Goal: Transaction & Acquisition: Download file/media

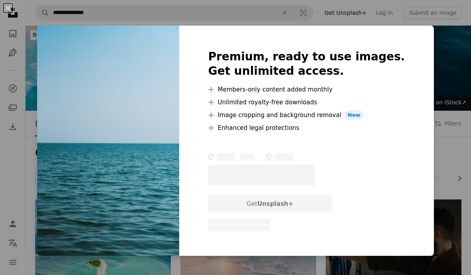
scroll to position [1342, 0]
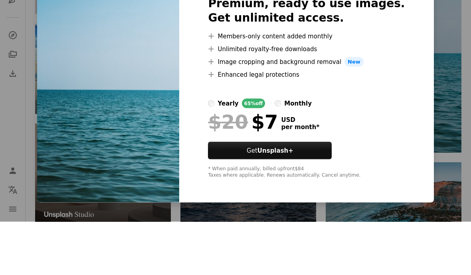
click at [433, 155] on div "An X shape Premium, ready to use images. Get unlimited access. A plus sign Memb…" at bounding box center [235, 137] width 471 height 275
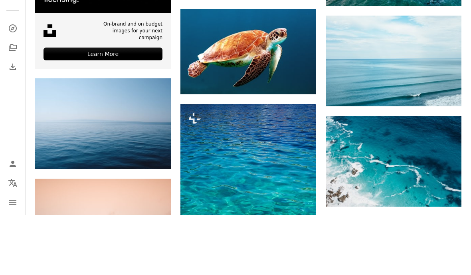
scroll to position [1602, 0]
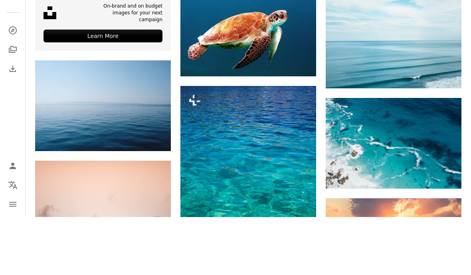
click at [136, 118] on img at bounding box center [103, 163] width 136 height 91
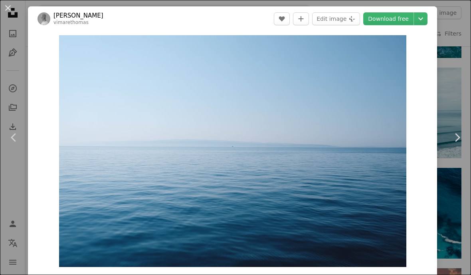
scroll to position [1591, 0]
click at [425, 17] on icon "Chevron down" at bounding box center [421, 19] width 13 height 10
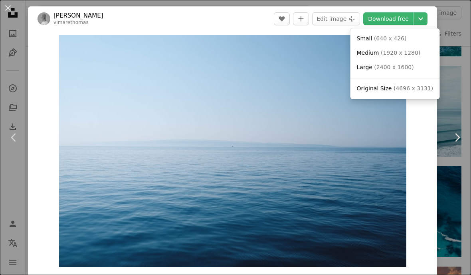
click at [447, 115] on link "Chevron right" at bounding box center [457, 137] width 28 height 77
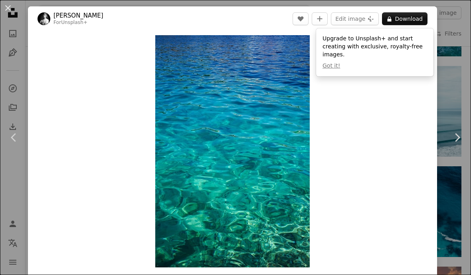
click at [9, 13] on button "An X shape" at bounding box center [8, 8] width 10 height 10
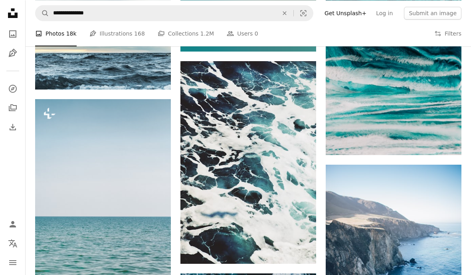
scroll to position [3998, 0]
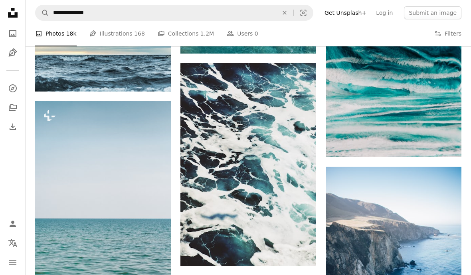
click at [282, 128] on img at bounding box center [249, 164] width 136 height 202
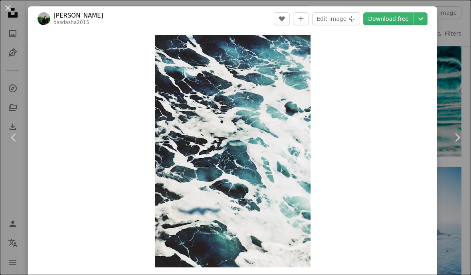
click at [427, 18] on icon "Chevron down" at bounding box center [421, 19] width 13 height 10
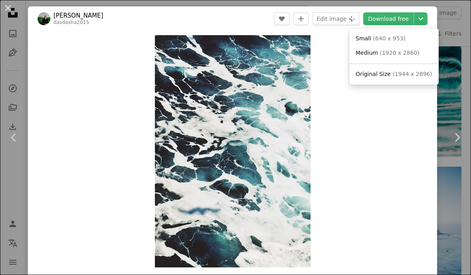
click at [445, 46] on div "An X shape Chevron left Chevron right [PERSON_NAME] dasdasha2015 A heart A plus…" at bounding box center [235, 137] width 471 height 275
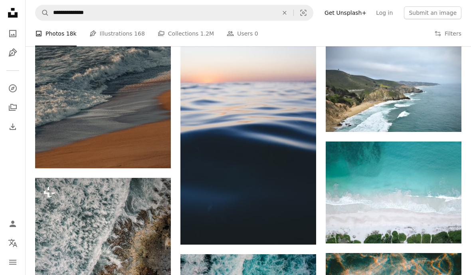
scroll to position [5429, 0]
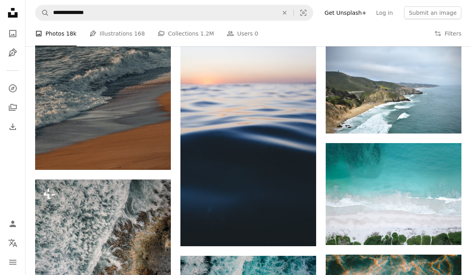
click at [285, 159] on img at bounding box center [249, 143] width 136 height 205
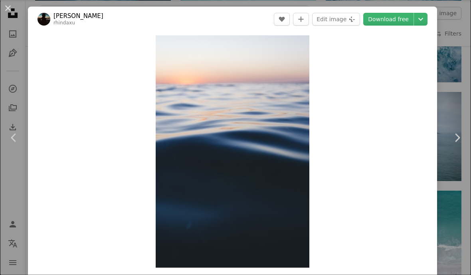
scroll to position [5381, 0]
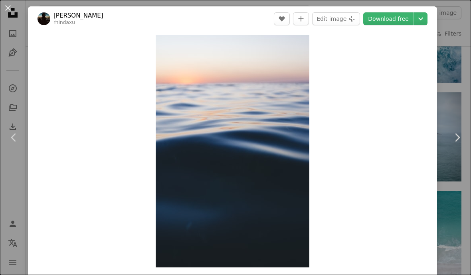
click at [427, 19] on icon "Chevron down" at bounding box center [421, 19] width 13 height 10
click at [447, 51] on div "An X shape Chevron left Chevron right [PERSON_NAME] A heart A plus sign Edit im…" at bounding box center [235, 137] width 471 height 275
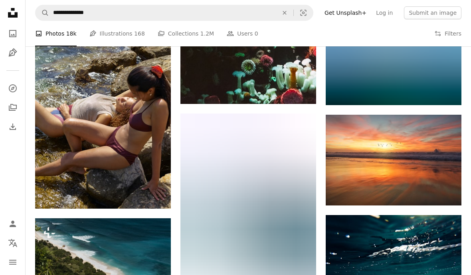
scroll to position [5982, 0]
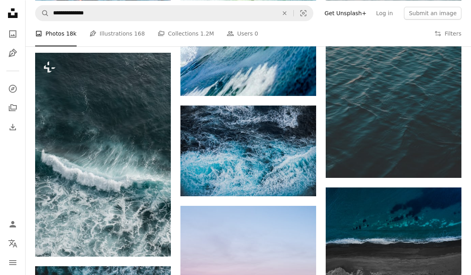
click at [245, 158] on img at bounding box center [249, 150] width 136 height 91
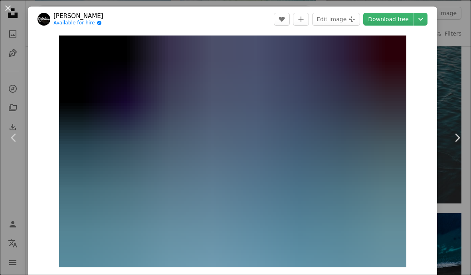
scroll to position [7471, 0]
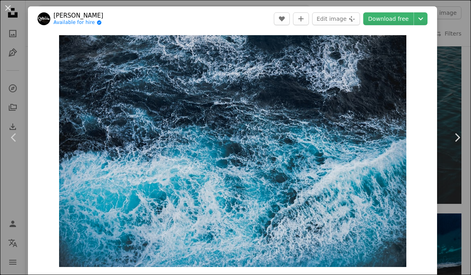
click at [427, 16] on icon "Chevron down" at bounding box center [421, 19] width 13 height 10
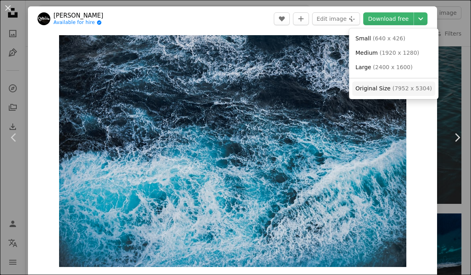
click at [375, 87] on span "Original Size" at bounding box center [373, 88] width 35 height 6
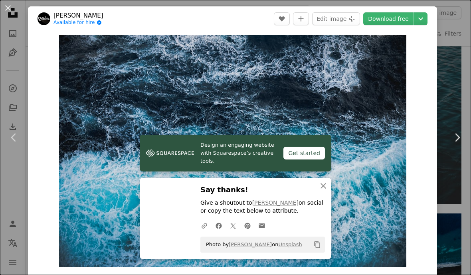
scroll to position [7472, 0]
